Goal: Check status: Check status

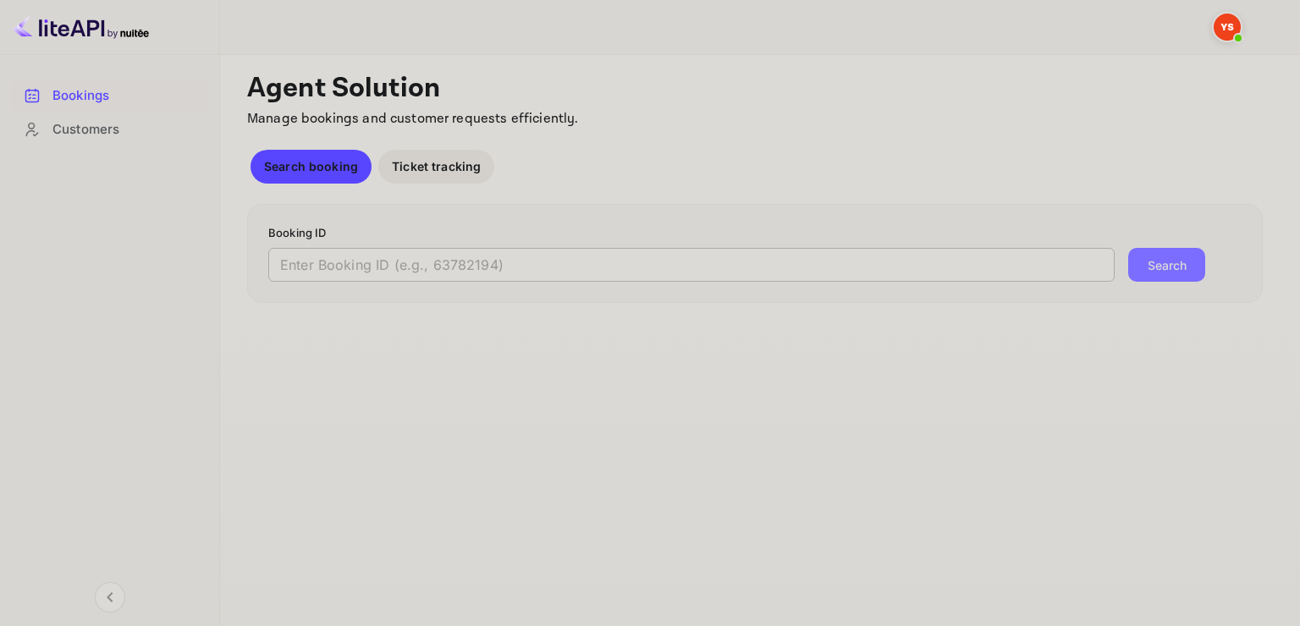
click at [448, 261] on input "text" at bounding box center [691, 265] width 846 height 34
paste input "9773516"
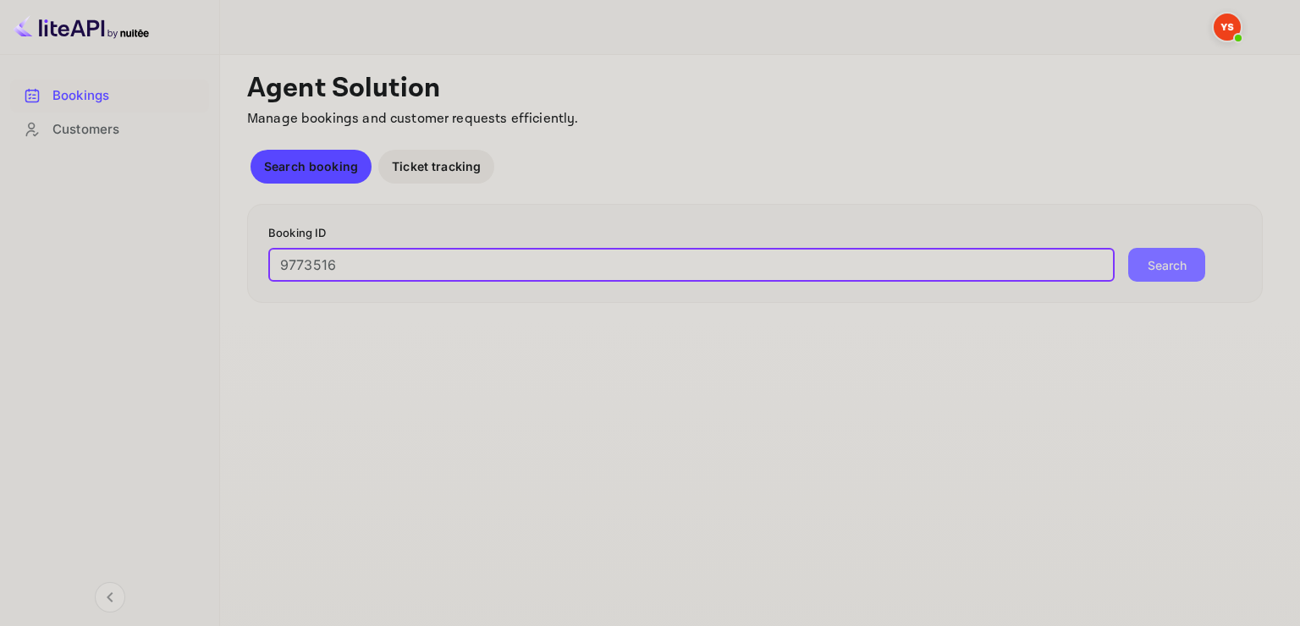
type input "9773516"
click at [1128, 248] on button "Search" at bounding box center [1166, 265] width 77 height 34
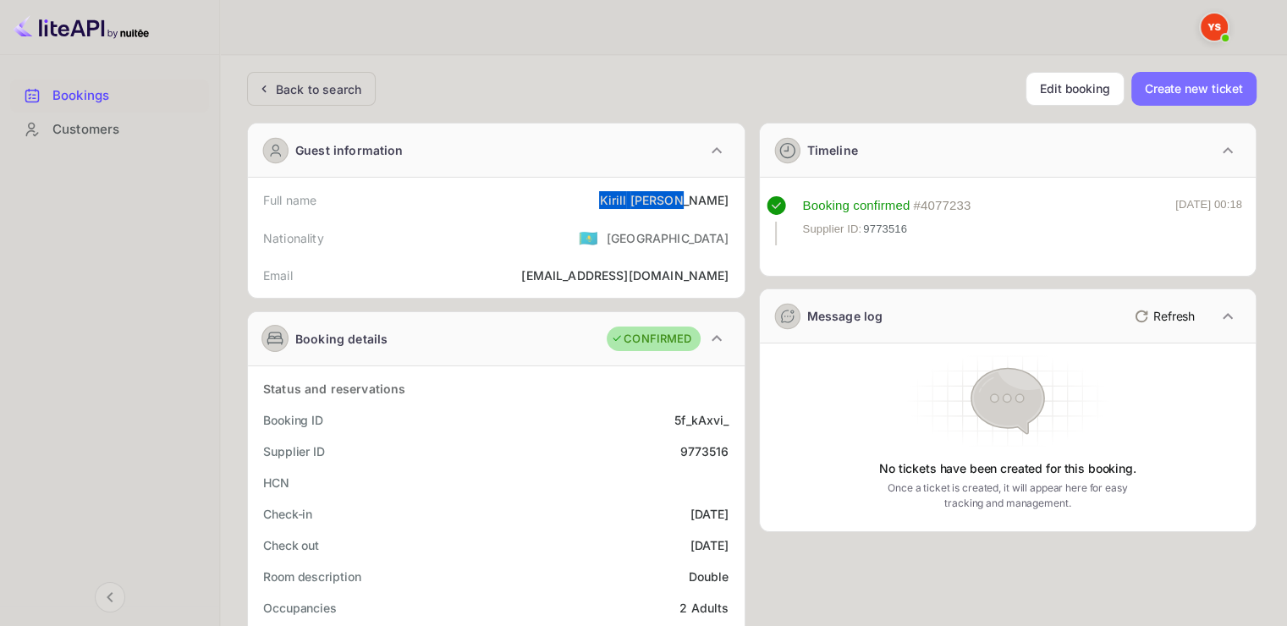
drag, startPoint x: 661, startPoint y: 200, endPoint x: 734, endPoint y: 200, distance: 72.8
click at [734, 200] on div "Full name [PERSON_NAME]" at bounding box center [496, 199] width 483 height 31
copy div "[PERSON_NAME]"
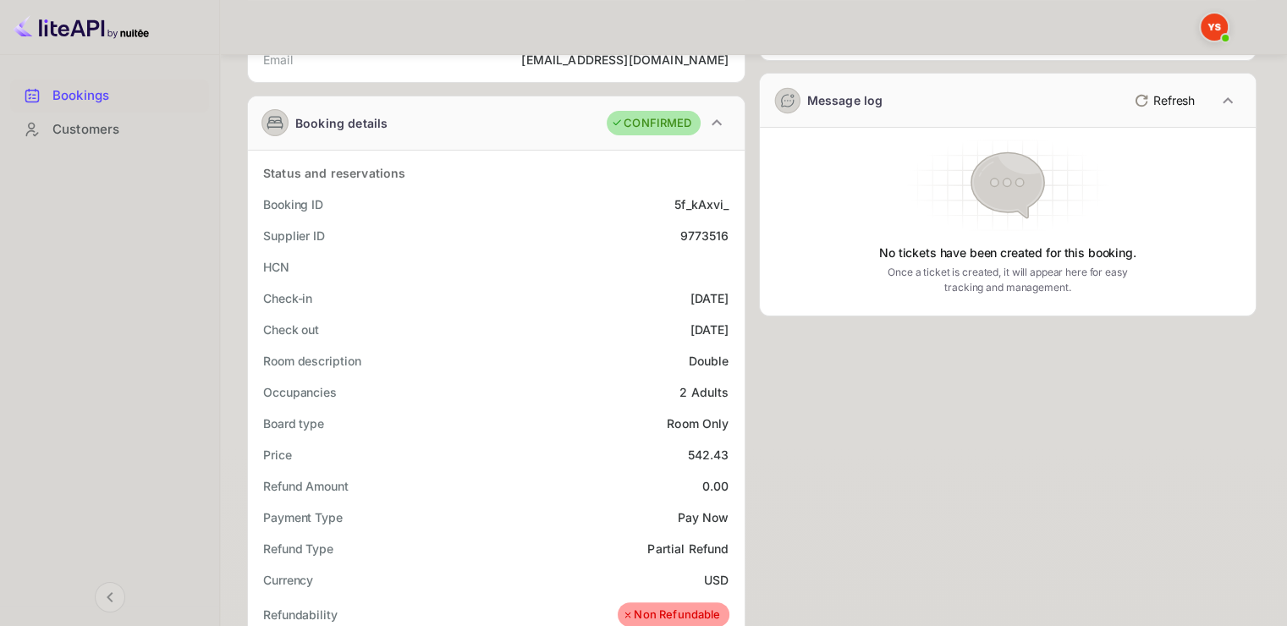
scroll to position [254, 0]
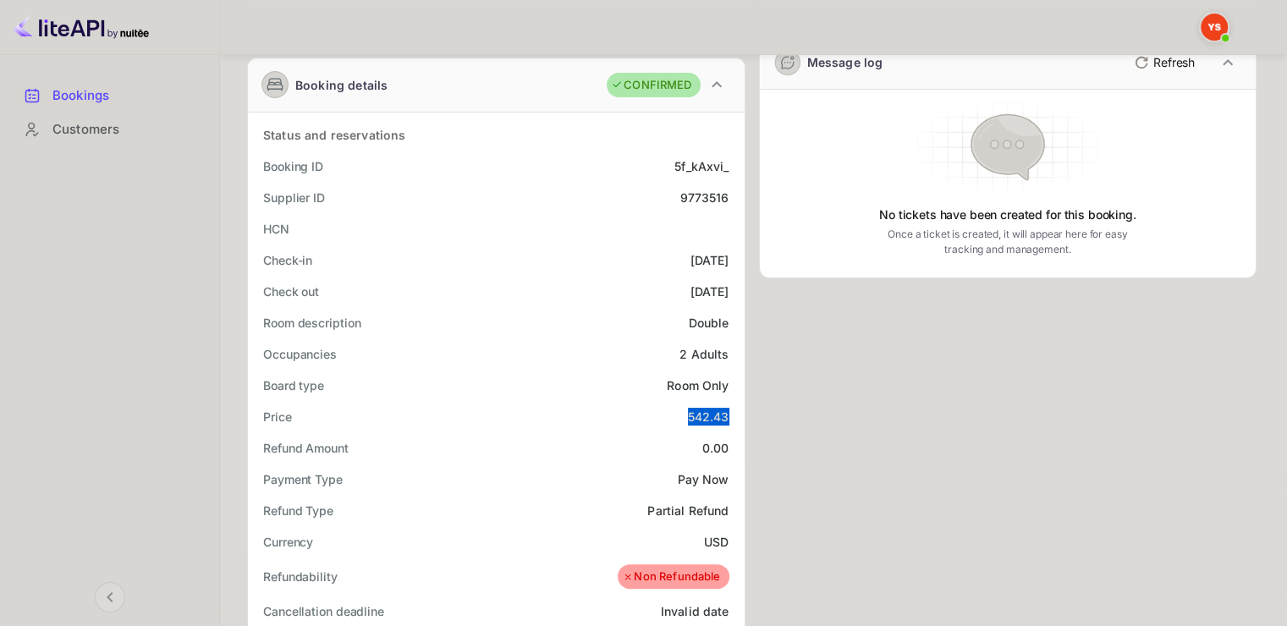
drag, startPoint x: 677, startPoint y: 414, endPoint x: 738, endPoint y: 411, distance: 61.0
click at [738, 411] on div "Status and reservations Booking ID 5f_kAxvi_ Supplier ID 9773516 HCN Check-in […" at bounding box center [496, 595] width 497 height 964
copy div "542.43"
